Goal: Information Seeking & Learning: Learn about a topic

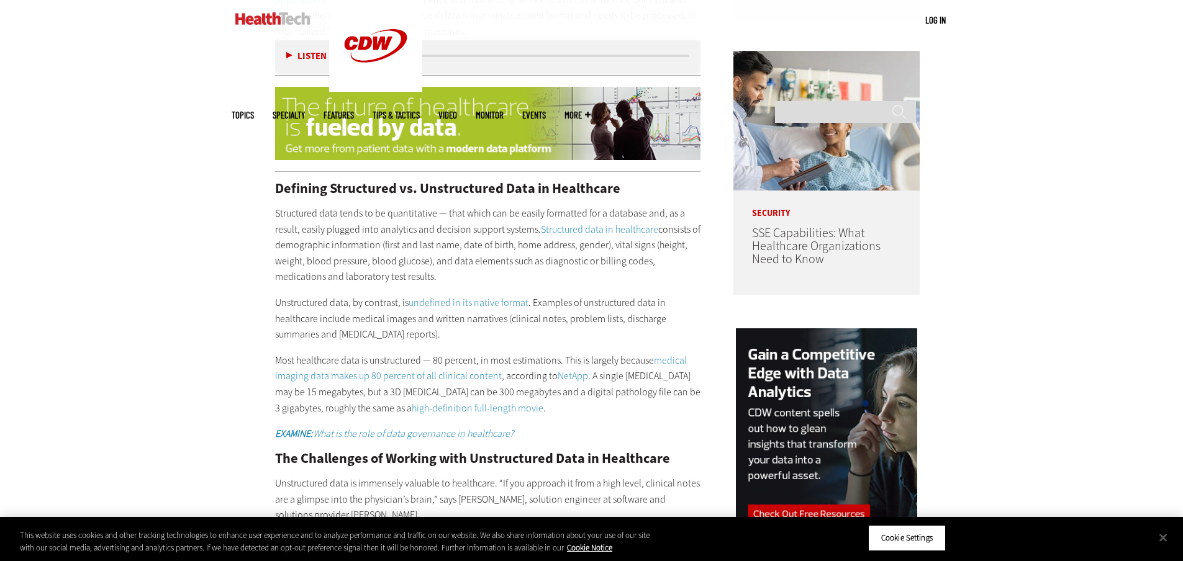
click at [479, 382] on p "Most healthcare data is unstructured — 80 percent, in most estimations. This is…" at bounding box center [488, 384] width 426 height 63
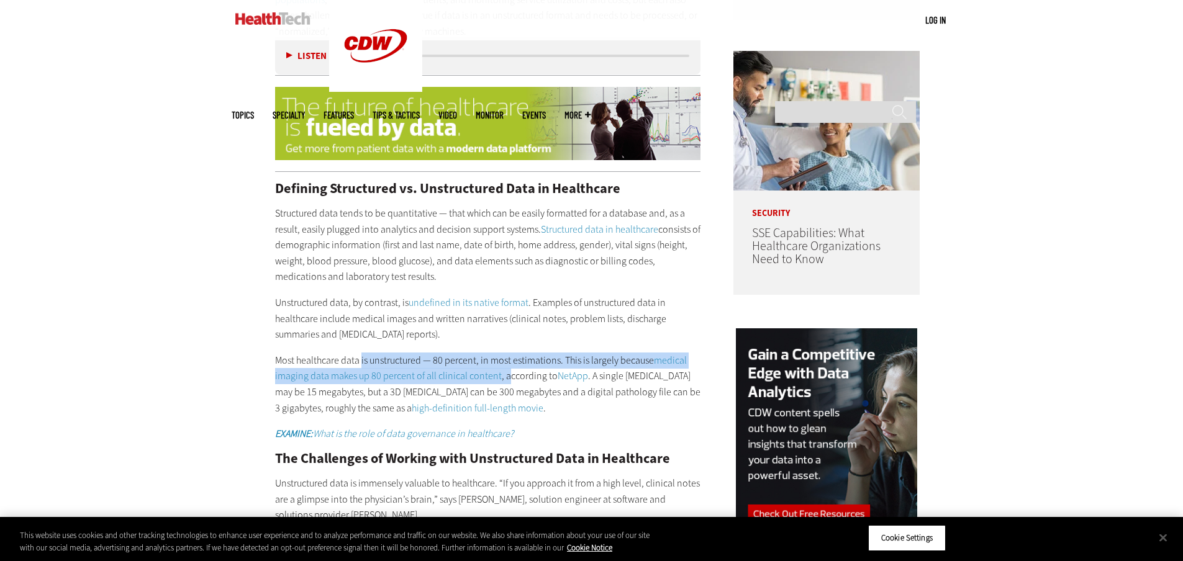
drag, startPoint x: 360, startPoint y: 350, endPoint x: 506, endPoint y: 360, distance: 145.7
click at [506, 360] on p "Most healthcare data is unstructured — 80 percent, in most estimations. This is…" at bounding box center [488, 384] width 426 height 63
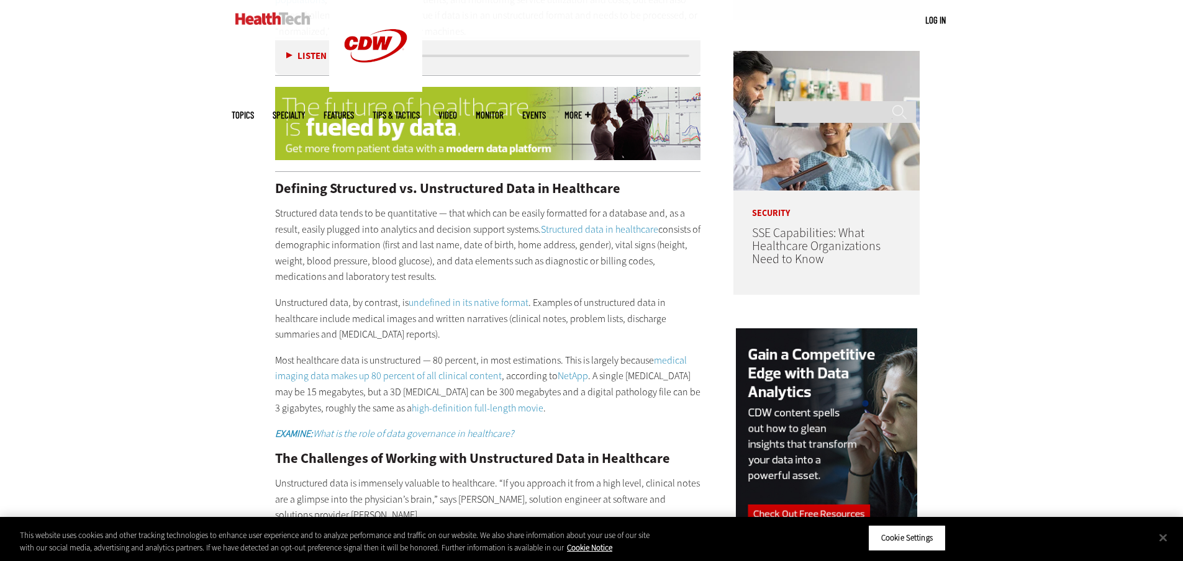
click at [424, 374] on p "Most healthcare data is unstructured — 80 percent, in most estimations. This is…" at bounding box center [488, 384] width 426 height 63
click at [363, 367] on p "Most healthcare data is unstructured — 80 percent, in most estimations. This is…" at bounding box center [488, 384] width 426 height 63
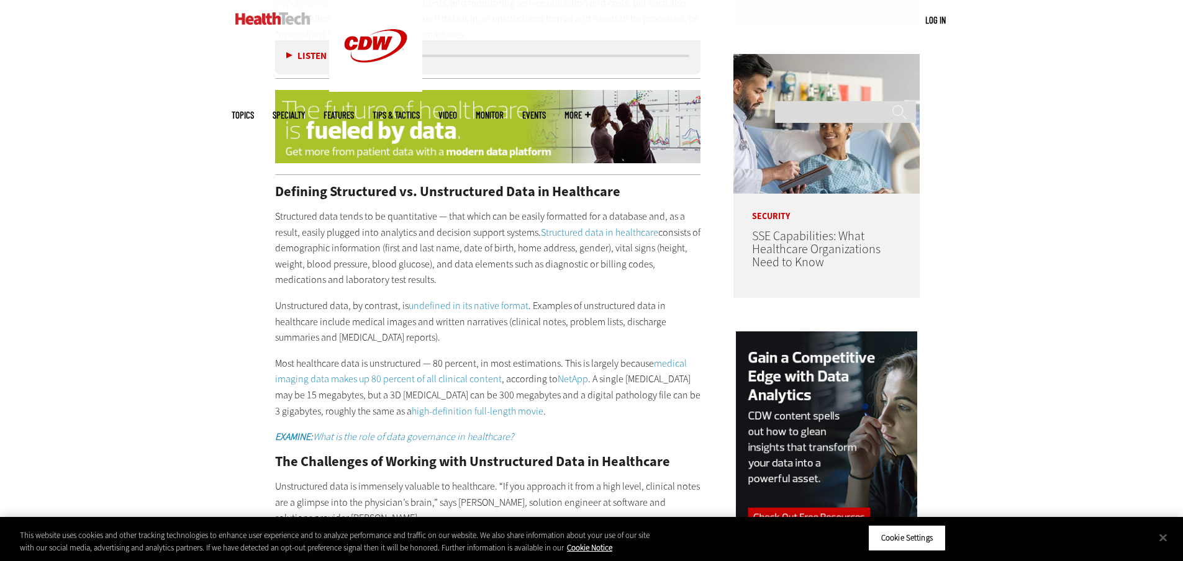
click at [392, 356] on p "Most healthcare data is unstructured — 80 percent, in most estimations. This is…" at bounding box center [488, 387] width 426 height 63
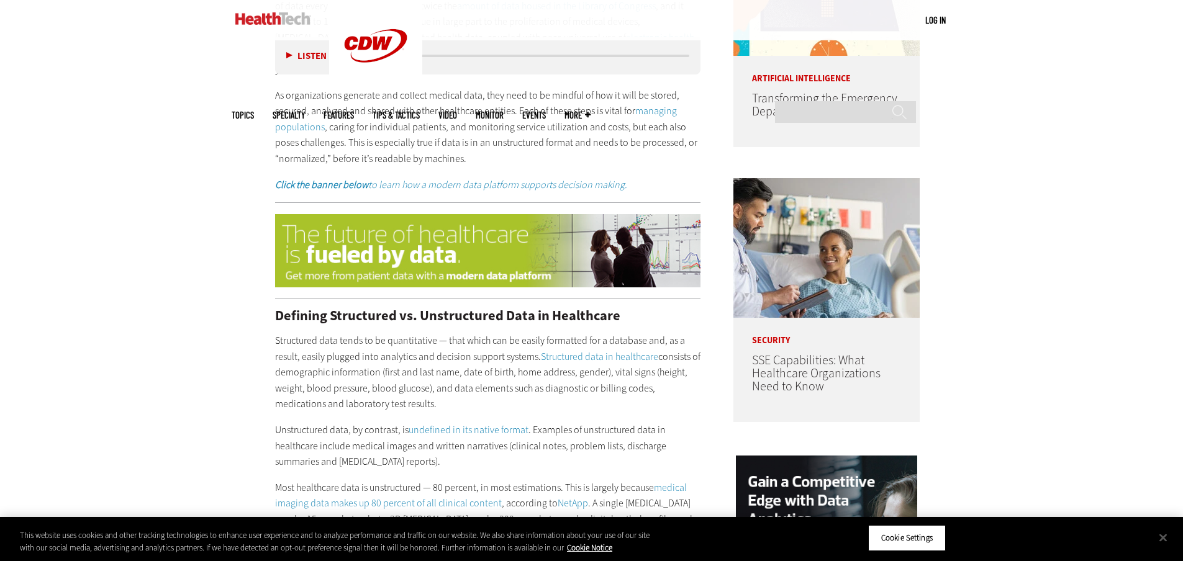
scroll to position [1083, 0]
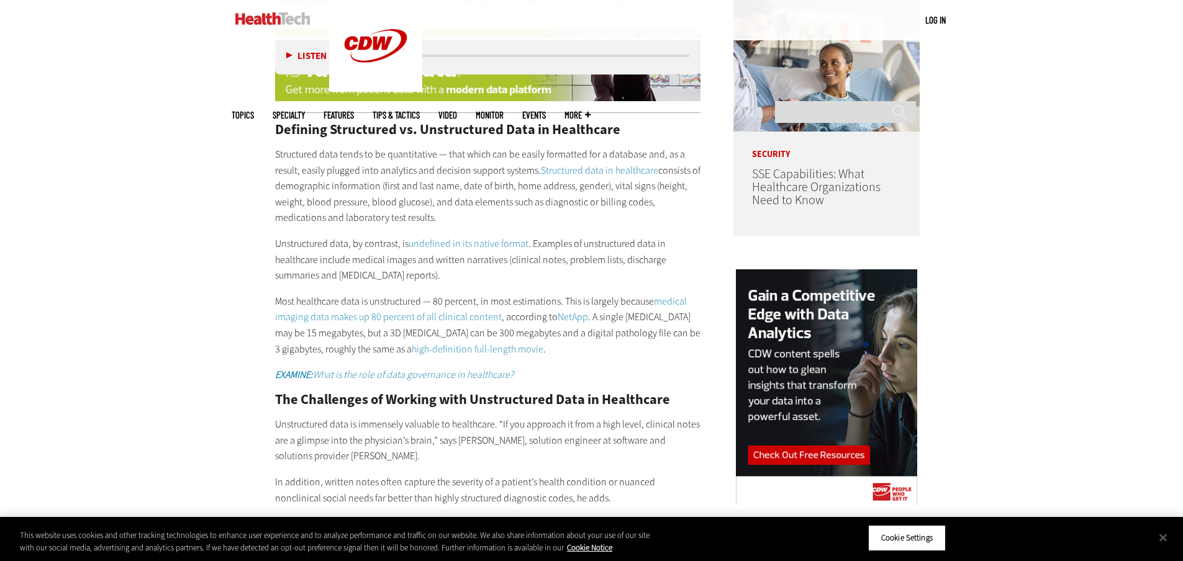
click at [386, 245] on p "Unstructured data, by contrast, is undefined in its native format . Examples of…" at bounding box center [488, 260] width 426 height 48
click at [286, 236] on p "Unstructured data, by contrast, is undefined in its native format . Examples of…" at bounding box center [488, 260] width 426 height 48
click at [415, 260] on p "Unstructured data, by contrast, is undefined in its native format . Examples of…" at bounding box center [488, 260] width 426 height 48
click at [460, 250] on p "Unstructured data, by contrast, is undefined in its native format . Examples of…" at bounding box center [488, 260] width 426 height 48
click at [350, 242] on p "Unstructured data, by contrast, is undefined in its native format . Examples of…" at bounding box center [488, 260] width 426 height 48
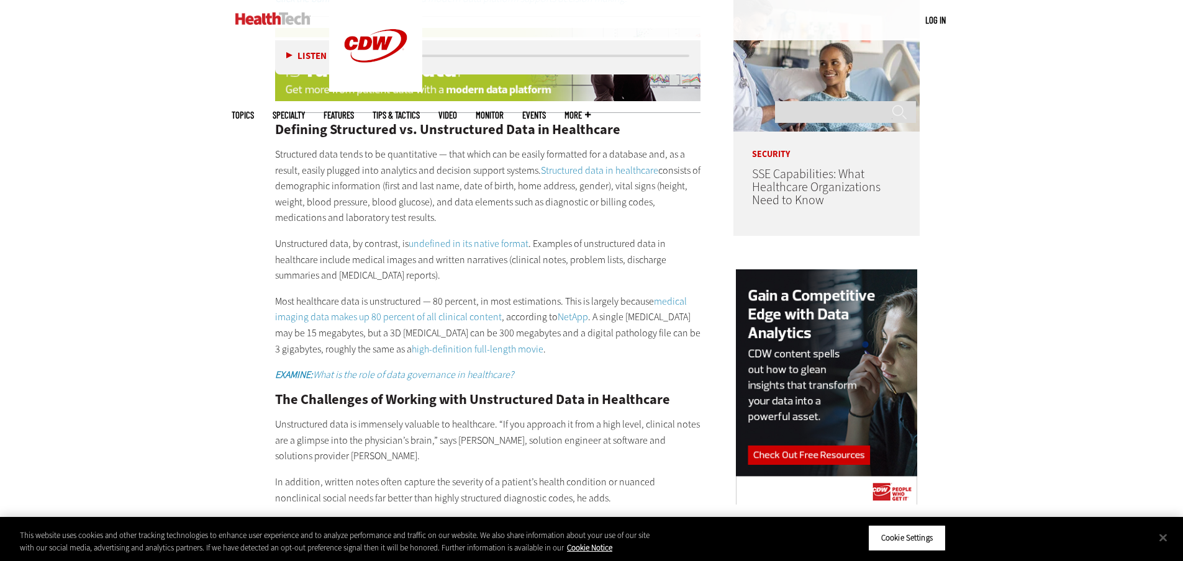
click at [359, 236] on p "Unstructured data, by contrast, is undefined in its native format . Examples of…" at bounding box center [488, 260] width 426 height 48
click at [405, 241] on p "Unstructured data, by contrast, is undefined in its native format . Examples of…" at bounding box center [488, 260] width 426 height 48
click at [378, 294] on p "Most healthcare data is unstructured — 80 percent, in most estimations. This is…" at bounding box center [488, 325] width 426 height 63
click at [419, 294] on p "Most healthcare data is unstructured — 80 percent, in most estimations. This is…" at bounding box center [488, 325] width 426 height 63
drag, startPoint x: 276, startPoint y: 286, endPoint x: 562, endPoint y: 283, distance: 285.7
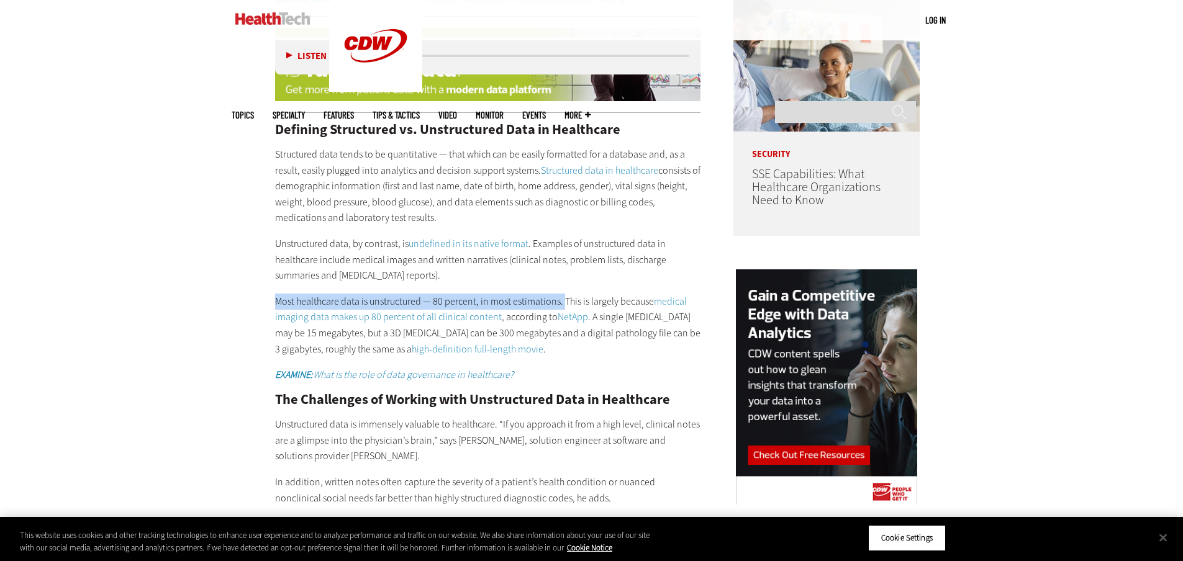
click at [562, 294] on p "Most healthcare data is unstructured — 80 percent, in most estimations. This is…" at bounding box center [488, 325] width 426 height 63
copy p "Most healthcare data is unstructured — 80 percent, in most estimations."
click at [549, 323] on p "Most healthcare data is unstructured — 80 percent, in most estimations. This is…" at bounding box center [488, 325] width 426 height 63
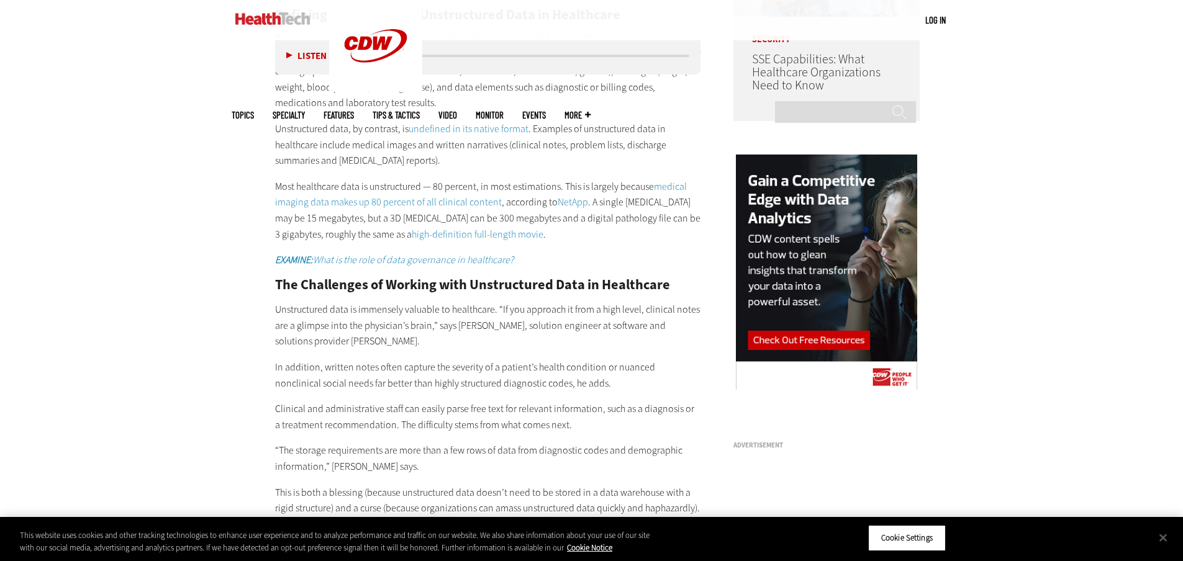
scroll to position [1269, 0]
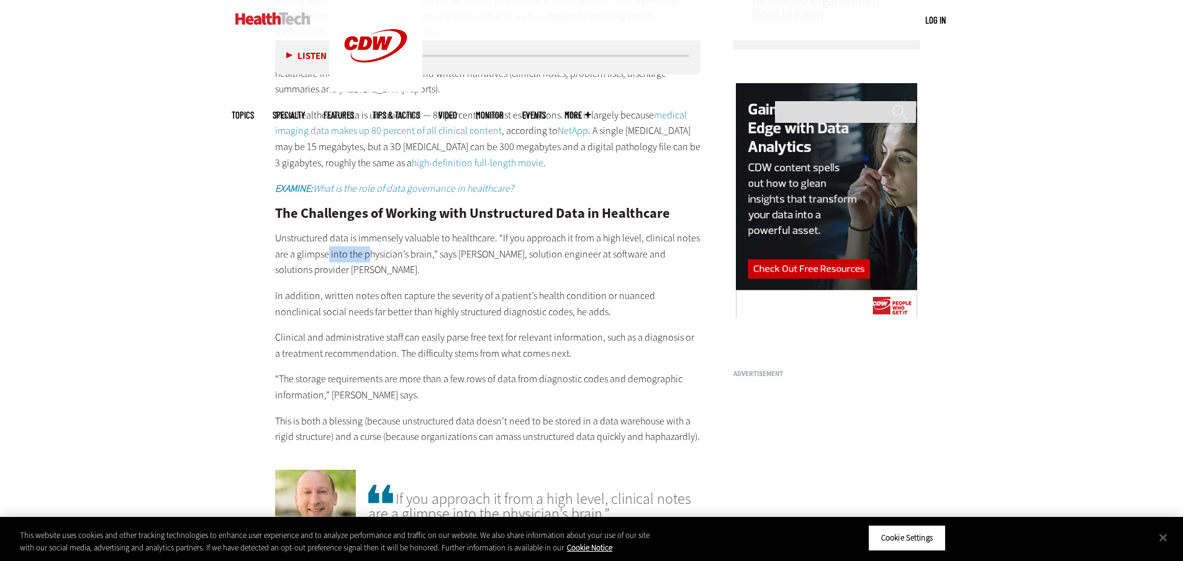
drag, startPoint x: 329, startPoint y: 235, endPoint x: 370, endPoint y: 245, distance: 41.6
click at [370, 245] on p "Unstructured data is immensely valuable to healthcare. “If you approach it from…" at bounding box center [488, 254] width 426 height 48
click at [561, 230] on p "Unstructured data is immensely valuable to healthcare. “If you approach it from…" at bounding box center [488, 254] width 426 height 48
drag, startPoint x: 282, startPoint y: 241, endPoint x: 374, endPoint y: 252, distance: 93.1
click at [374, 252] on p "Unstructured data is immensely valuable to healthcare. “If you approach it from…" at bounding box center [488, 254] width 426 height 48
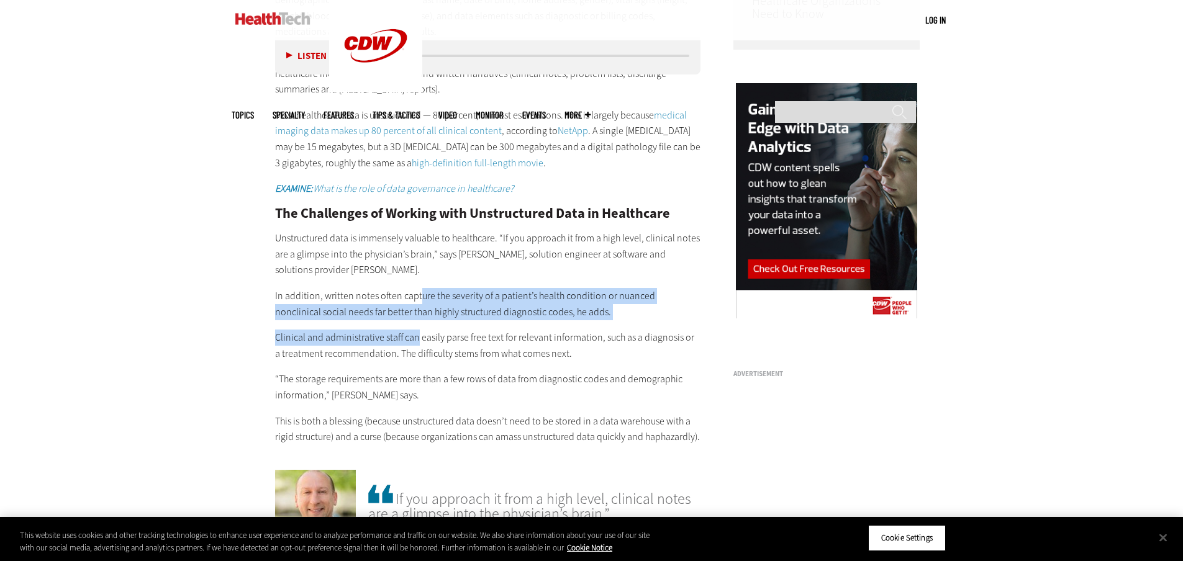
drag, startPoint x: 419, startPoint y: 276, endPoint x: 415, endPoint y: 311, distance: 35.5
click at [415, 311] on div "Defining Structured vs. Unstructured Data in Healthcare Structured data tends t…" at bounding box center [488, 191] width 426 height 509
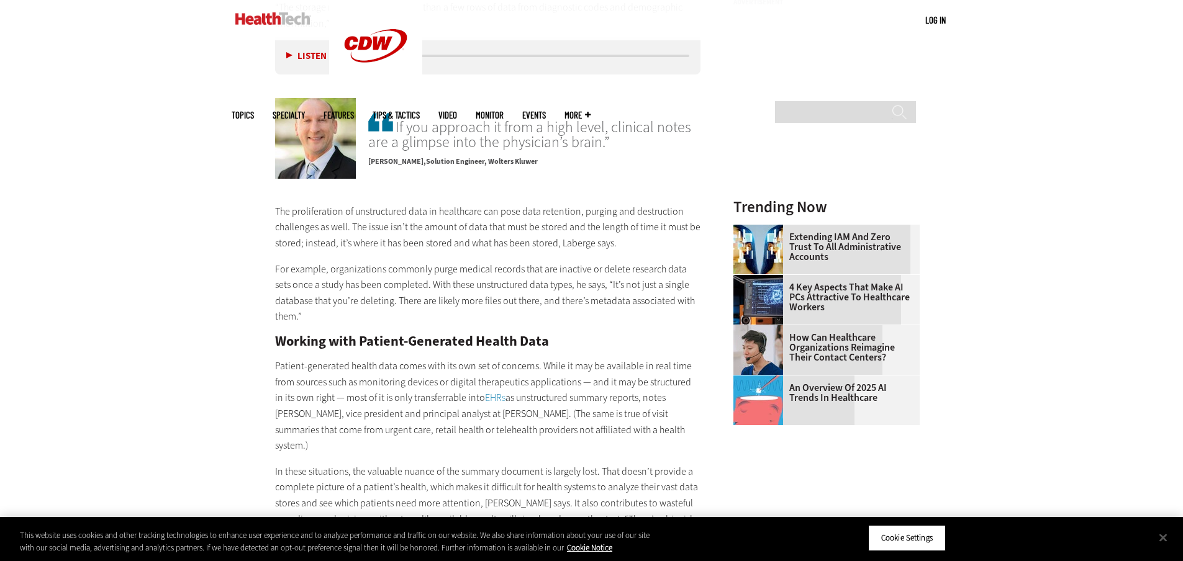
scroll to position [1642, 0]
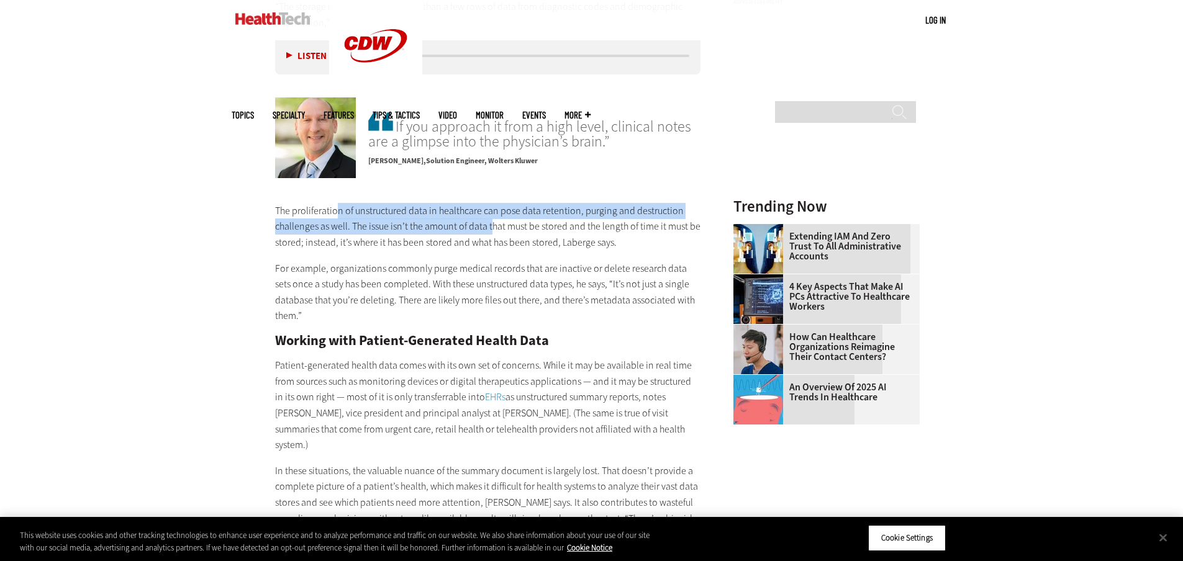
drag, startPoint x: 334, startPoint y: 202, endPoint x: 494, endPoint y: 204, distance: 159.6
click at [494, 204] on p "The proliferation of unstructured data in healthcare can pose data retention, p…" at bounding box center [488, 227] width 426 height 48
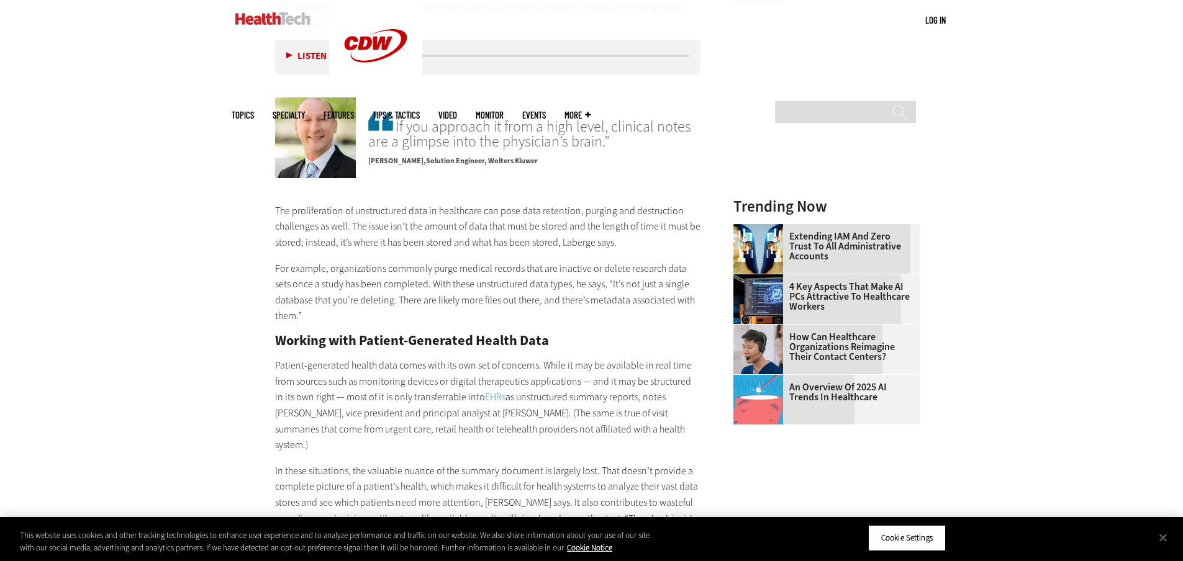
click at [655, 209] on p "The proliferation of unstructured data in healthcare can pose data retention, p…" at bounding box center [488, 227] width 426 height 48
drag, startPoint x: 655, startPoint y: 209, endPoint x: 533, endPoint y: 311, distance: 158.7
click at [445, 358] on p "Patient-generated health data comes with its own set of concerns. While it may …" at bounding box center [488, 406] width 426 height 96
click at [420, 358] on p "Patient-generated health data comes with its own set of concerns. While it may …" at bounding box center [488, 406] width 426 height 96
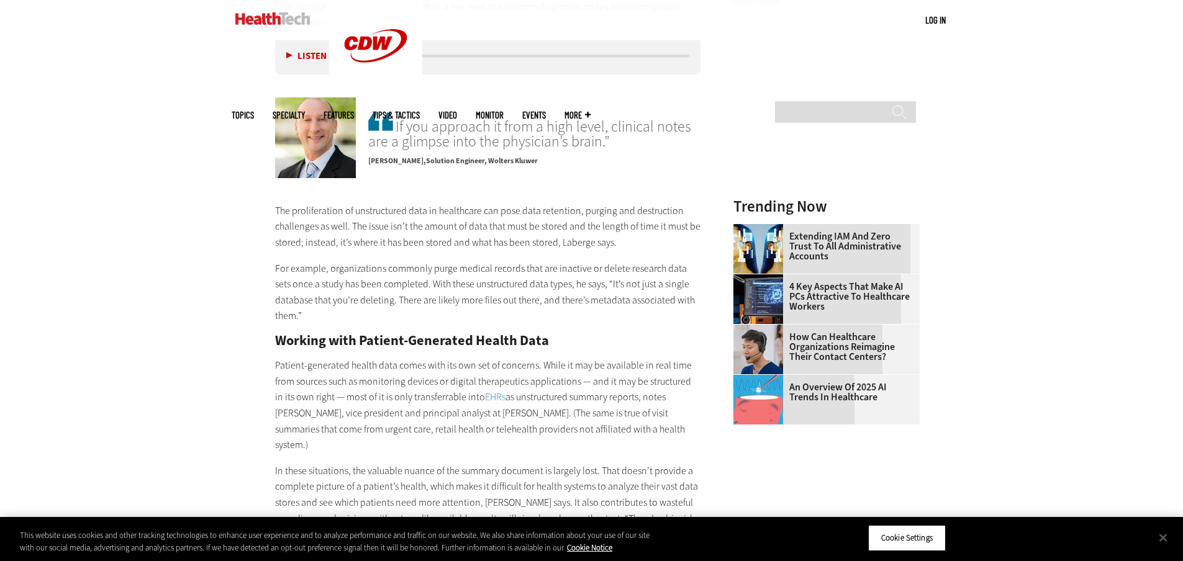
click at [468, 416] on p "Patient-generated health data comes with its own set of concerns. While it may …" at bounding box center [488, 406] width 426 height 96
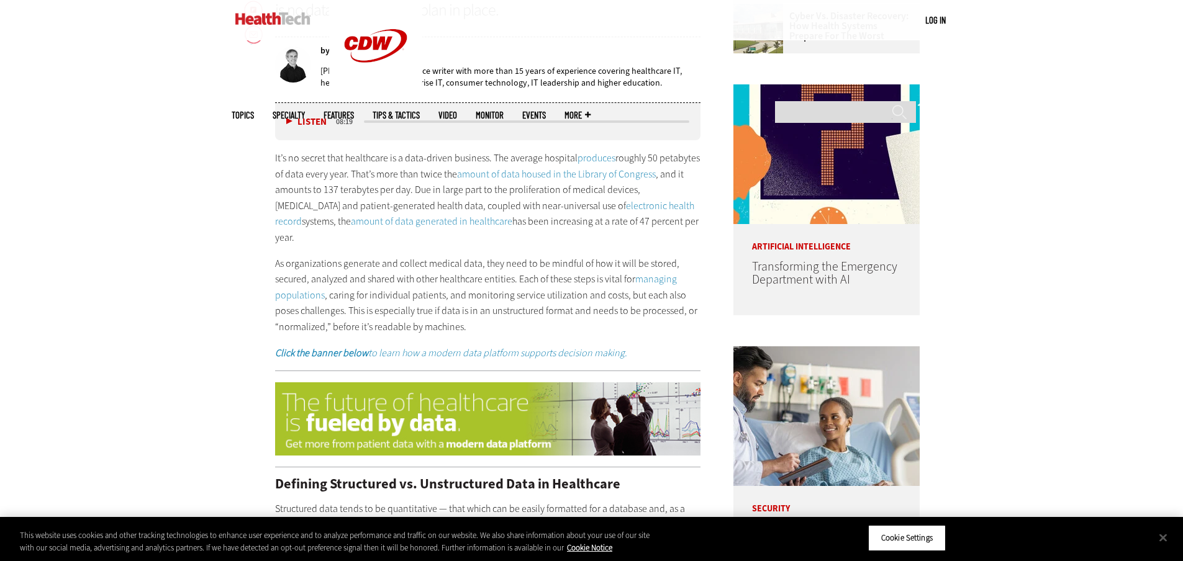
scroll to position [524, 0]
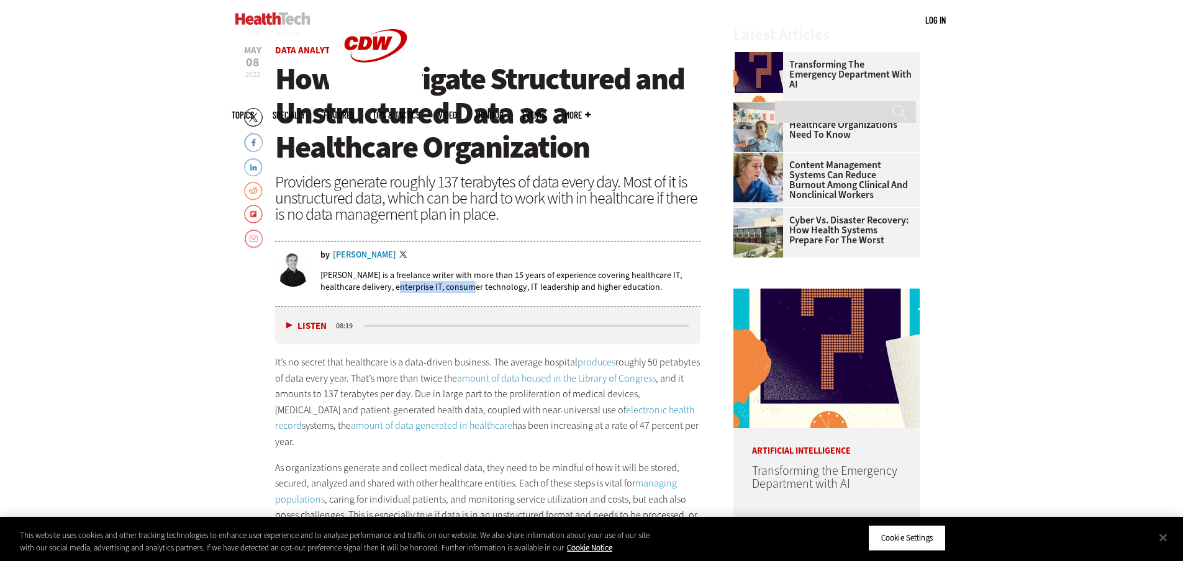
click at [517, 296] on div "Brian Eastwood is a freelance writer with more than 15 years of experience cove…" at bounding box center [510, 281] width 381 height 41
click at [278, 25] on img at bounding box center [272, 18] width 75 height 12
